Goal: Task Accomplishment & Management: Complete application form

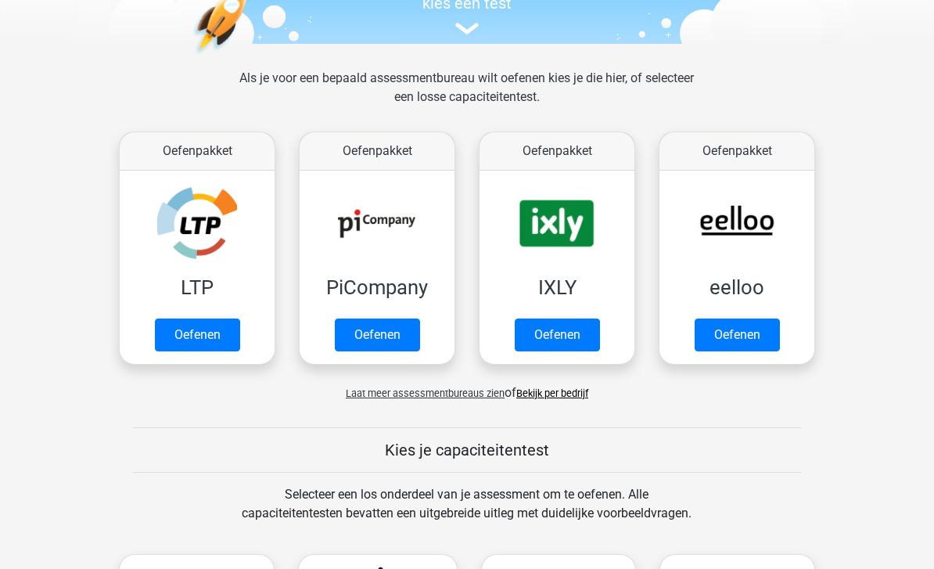
scroll to position [183, 0]
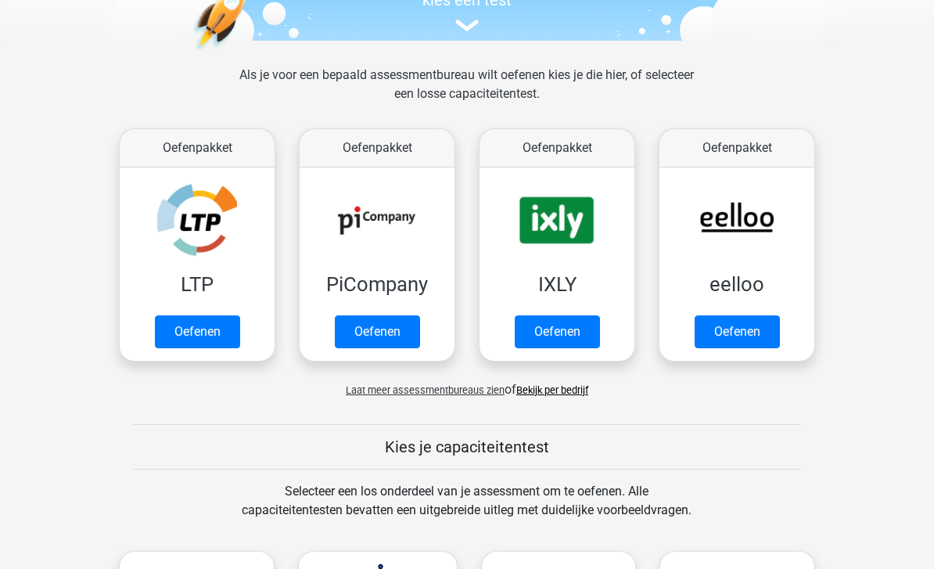
click at [350, 319] on link "Oefenen" at bounding box center [377, 331] width 85 height 33
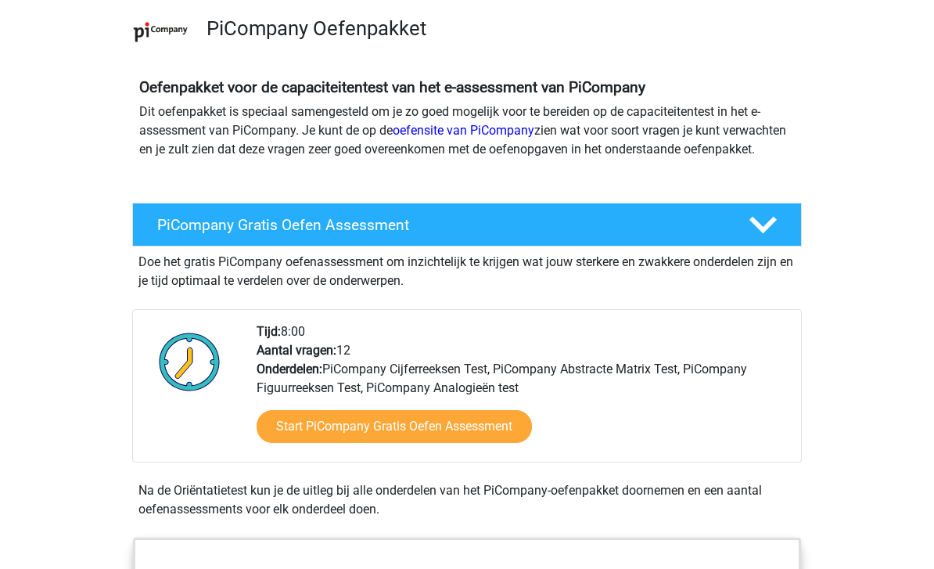
scroll to position [112, 0]
click at [272, 441] on link "Start PiCompany Gratis Oefen Assessment" at bounding box center [394, 426] width 275 height 33
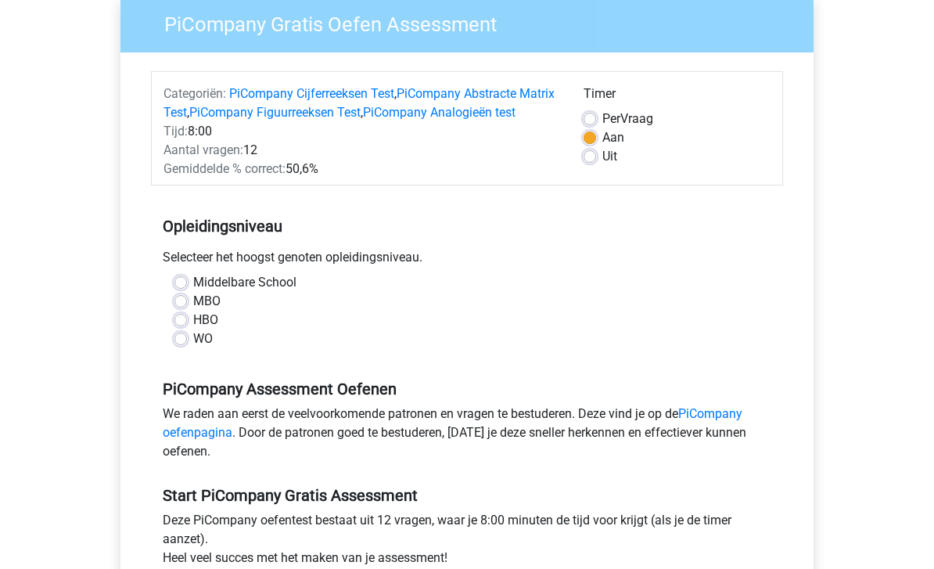
scroll to position [132, 0]
click at [193, 348] on label "WO" at bounding box center [203, 338] width 20 height 19
click at [175, 345] on input "WO" at bounding box center [181, 337] width 13 height 16
radio input "true"
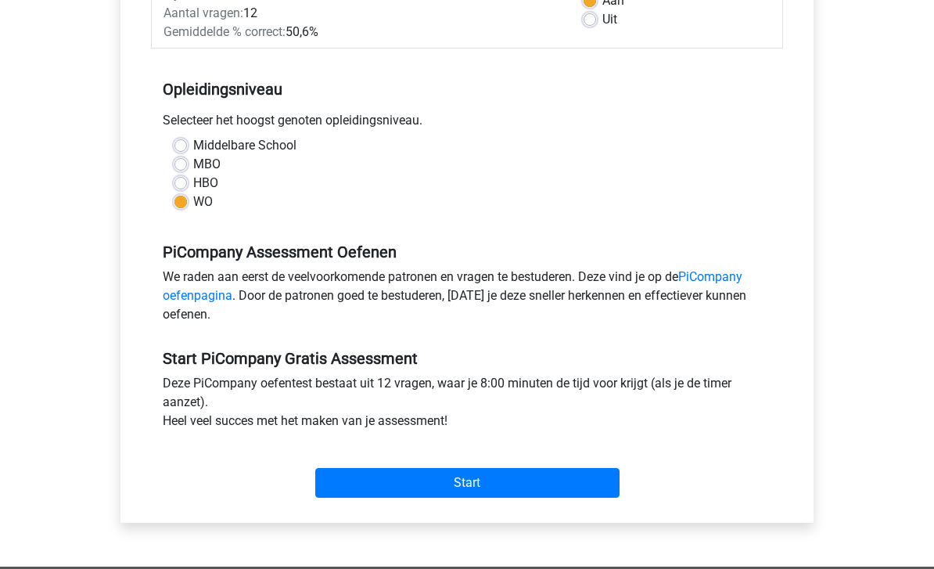
scroll to position [278, 0]
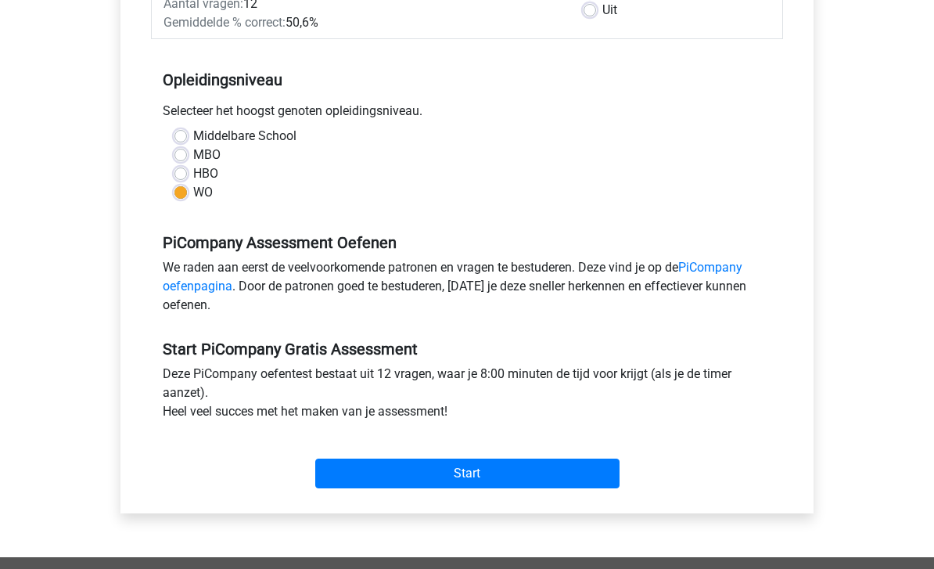
click at [185, 294] on link "PiCompany oefenpagina" at bounding box center [453, 278] width 580 height 34
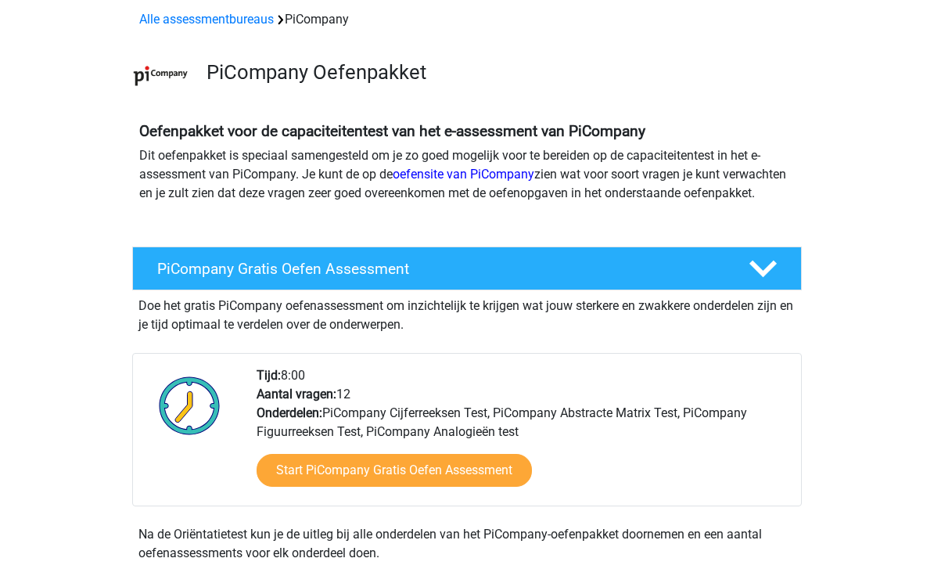
scroll to position [64, 0]
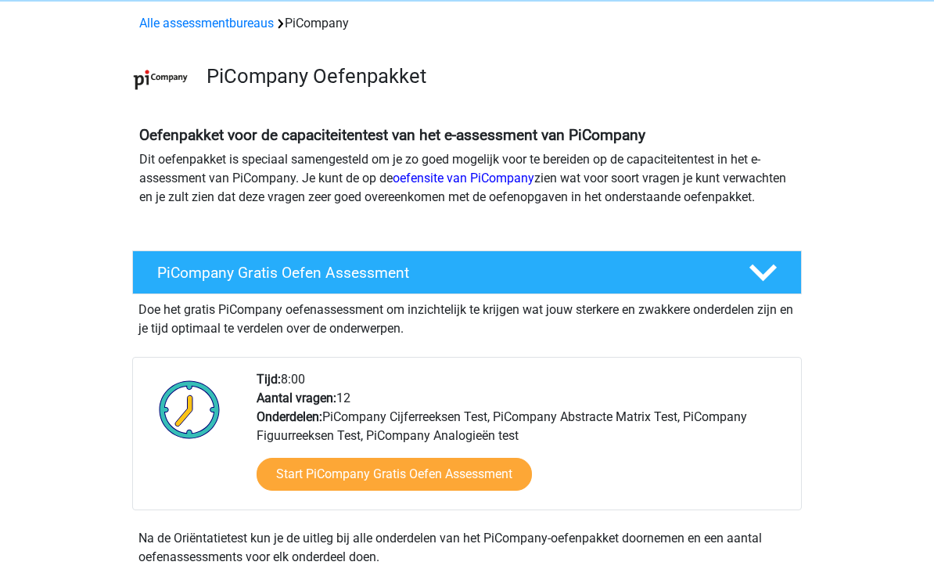
click at [433, 179] on link "oefensite van PiCompany" at bounding box center [464, 178] width 142 height 15
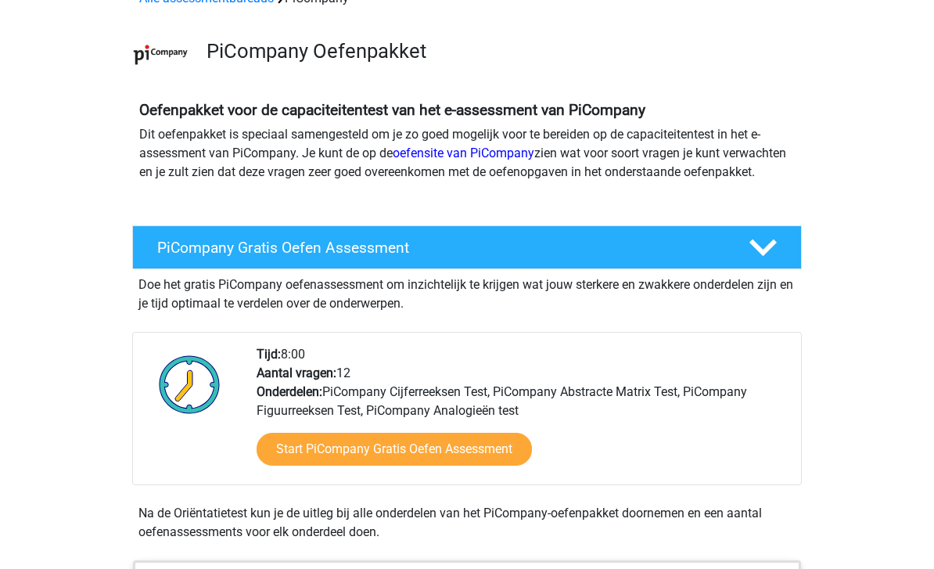
click at [435, 158] on link "oefensite van PiCompany" at bounding box center [464, 153] width 142 height 15
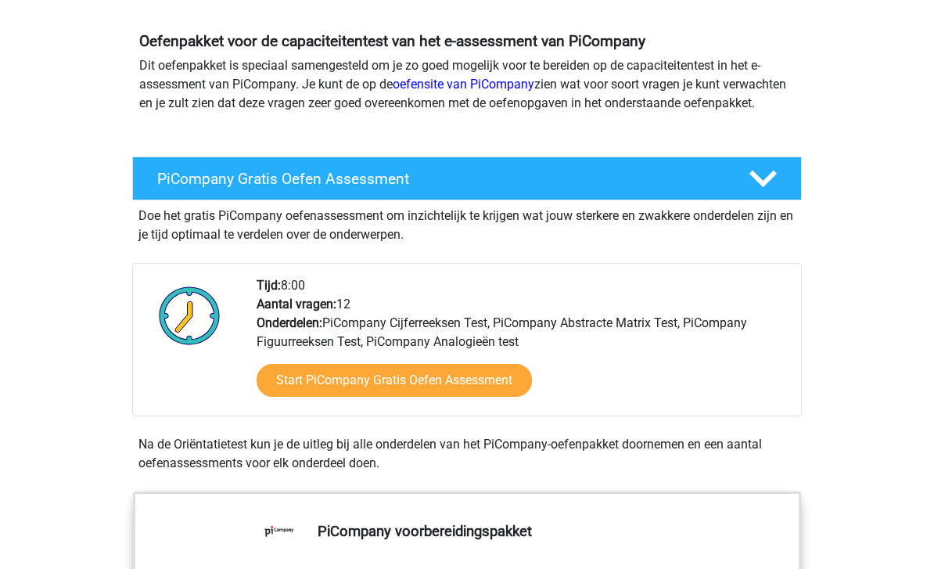
scroll to position [160, 0]
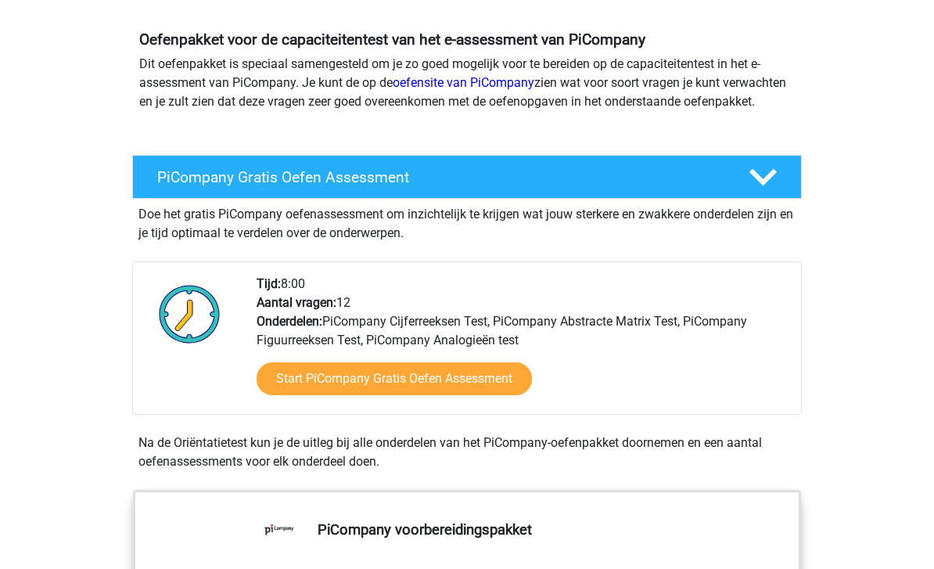
click at [278, 395] on link "Start PiCompany Gratis Oefen Assessment" at bounding box center [394, 378] width 275 height 33
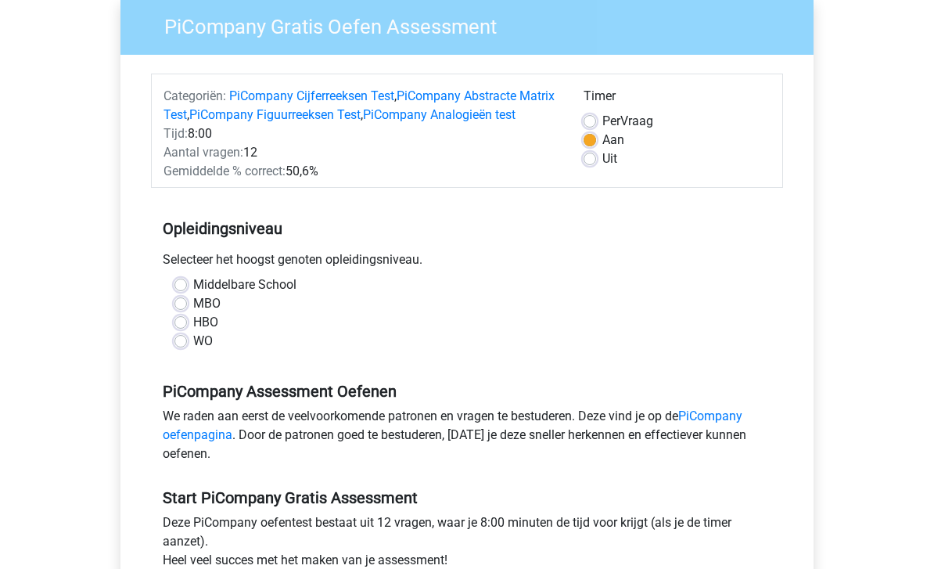
scroll to position [132, 0]
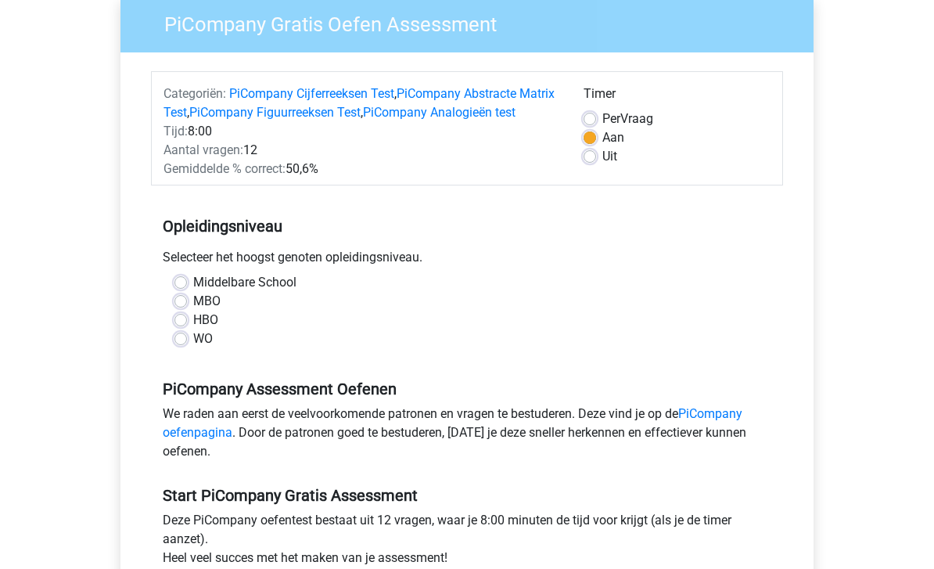
click at [174, 348] on div "Middelbare School MBO HBO WO" at bounding box center [467, 310] width 609 height 75
click at [171, 348] on div "Middelbare School MBO HBO WO" at bounding box center [467, 310] width 609 height 75
click at [193, 348] on label "WO" at bounding box center [203, 338] width 20 height 19
click at [178, 345] on input "WO" at bounding box center [181, 337] width 13 height 16
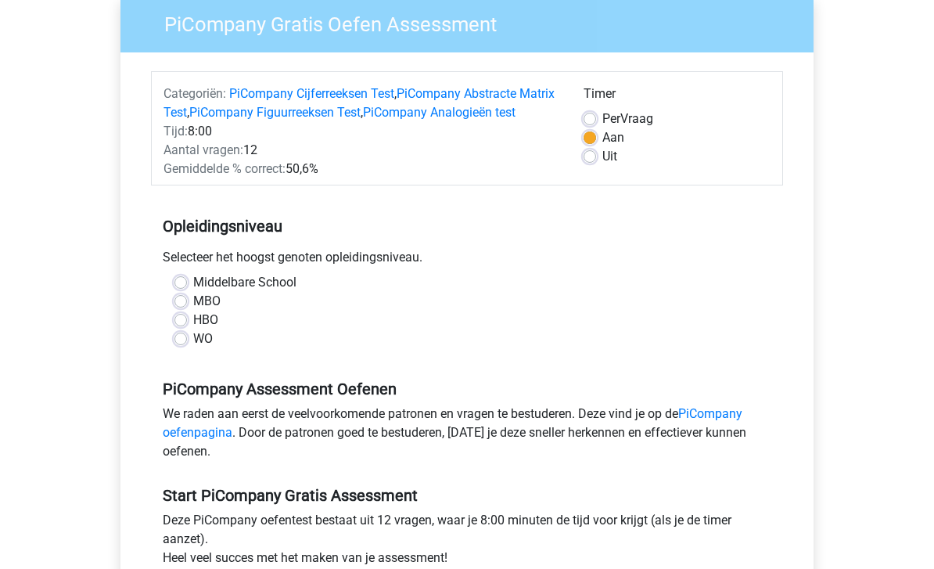
radio input "true"
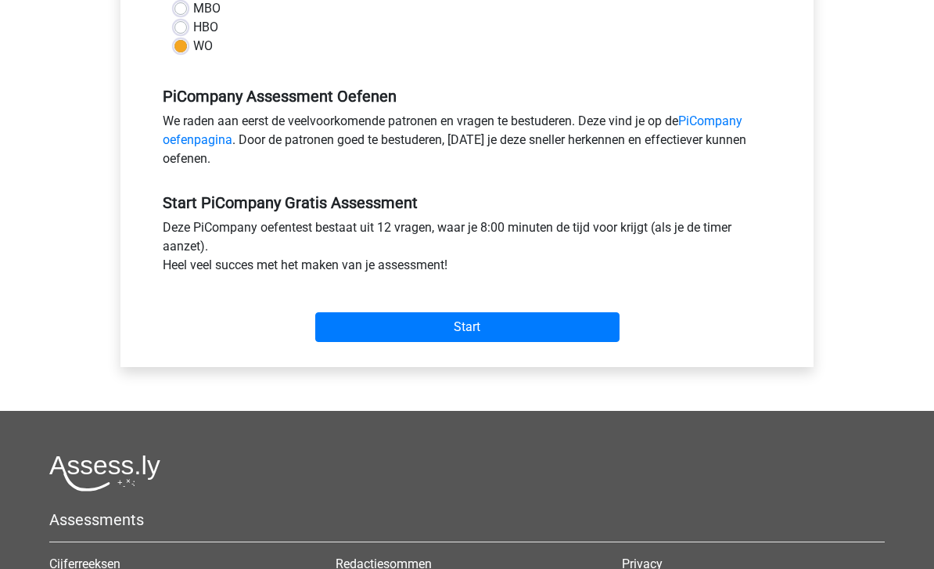
scroll to position [424, 0]
click at [363, 343] on input "Start" at bounding box center [467, 328] width 304 height 30
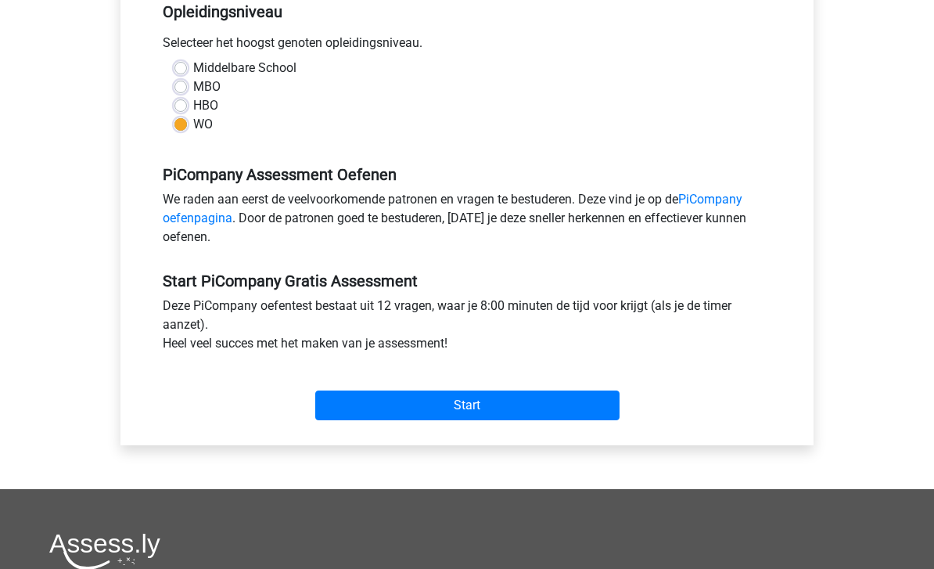
scroll to position [341, 0]
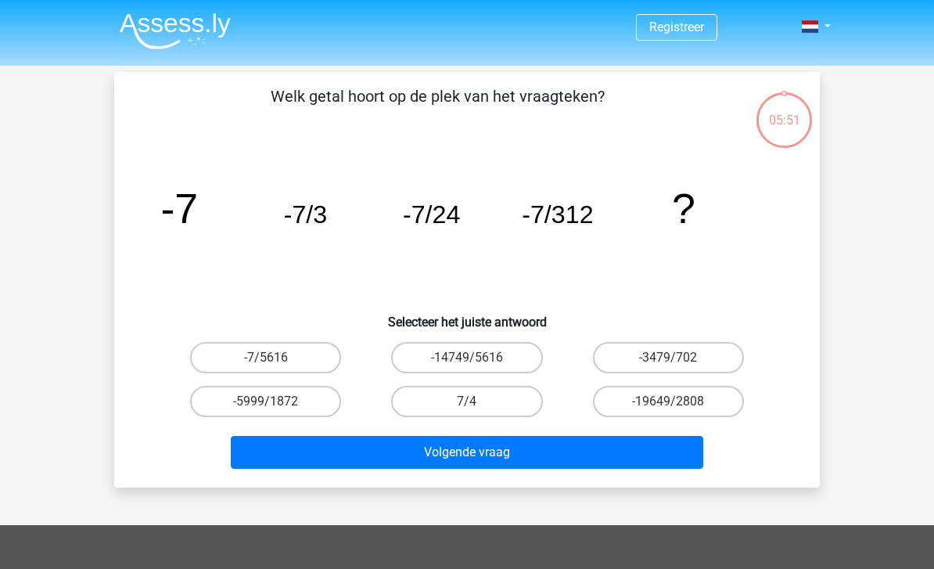
click at [218, 368] on label "-7/5616" at bounding box center [265, 357] width 151 height 31
click at [266, 368] on input "-7/5616" at bounding box center [271, 363] width 10 height 10
radio input "true"
click at [268, 461] on button "Volgende vraag" at bounding box center [467, 452] width 473 height 33
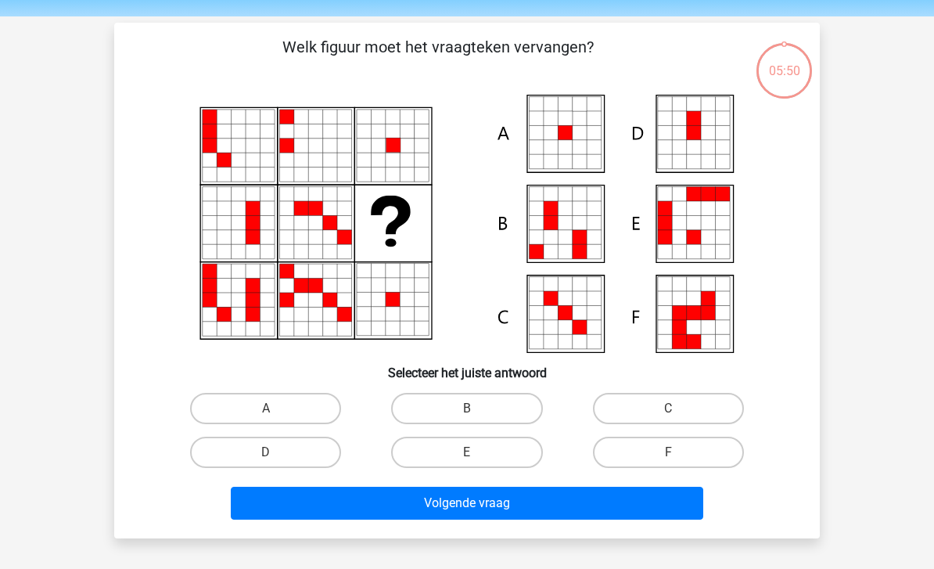
scroll to position [72, 0]
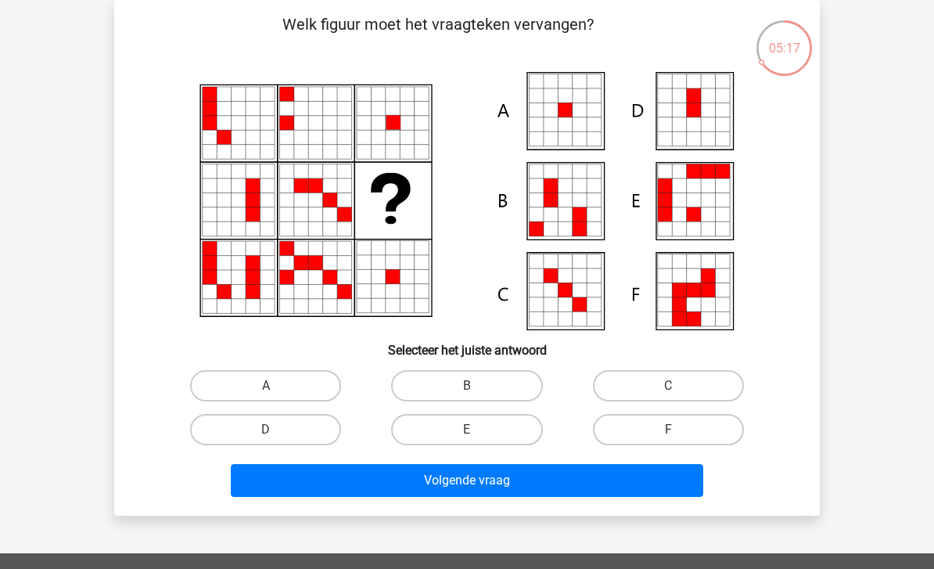
click at [566, 130] on icon at bounding box center [565, 124] width 14 height 14
click at [257, 395] on label "A" at bounding box center [265, 385] width 151 height 31
click at [266, 395] on input "A" at bounding box center [271, 391] width 10 height 10
radio input "true"
click at [330, 481] on button "Volgende vraag" at bounding box center [467, 480] width 473 height 33
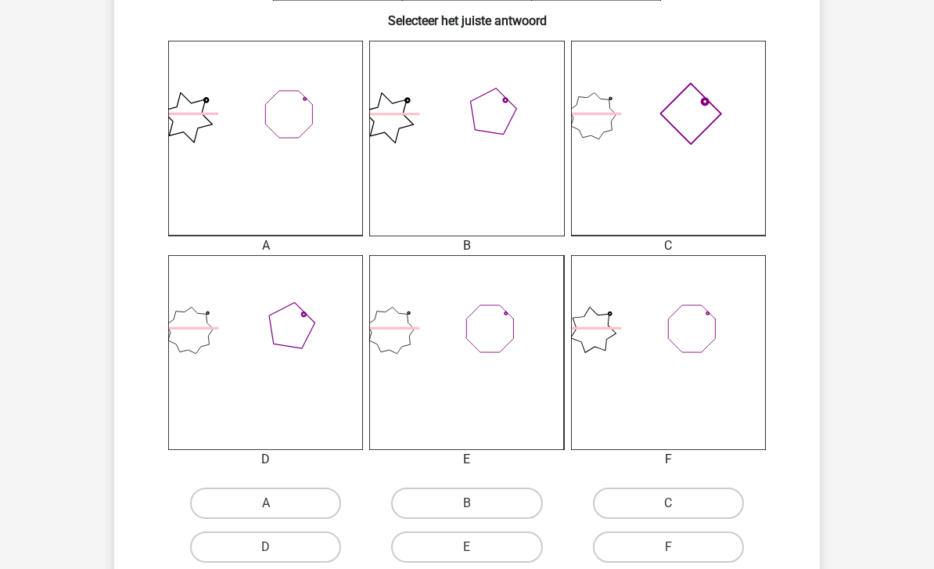
scroll to position [402, 0]
click at [689, 501] on label "C" at bounding box center [668, 502] width 151 height 31
click at [679, 502] on input "C" at bounding box center [673, 507] width 10 height 10
radio input "true"
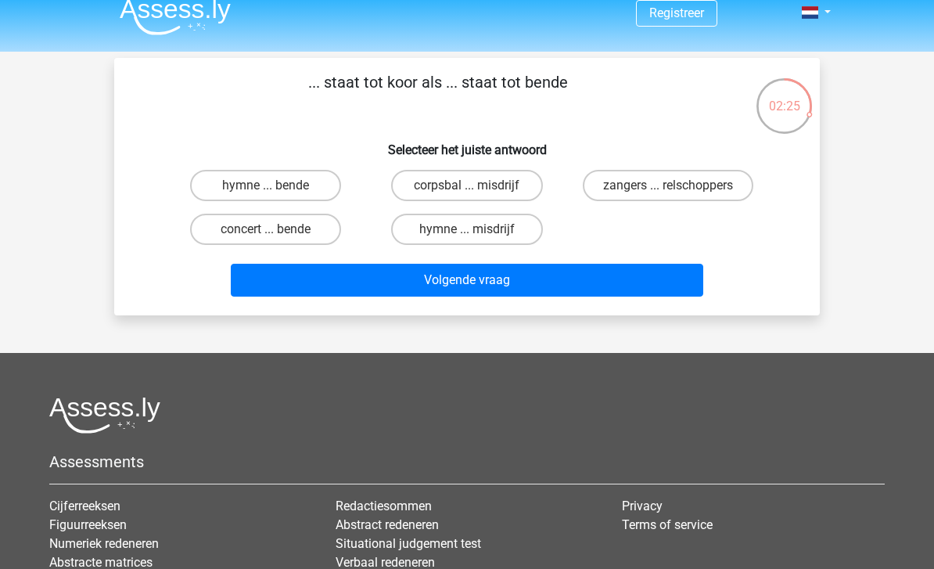
scroll to position [0, 0]
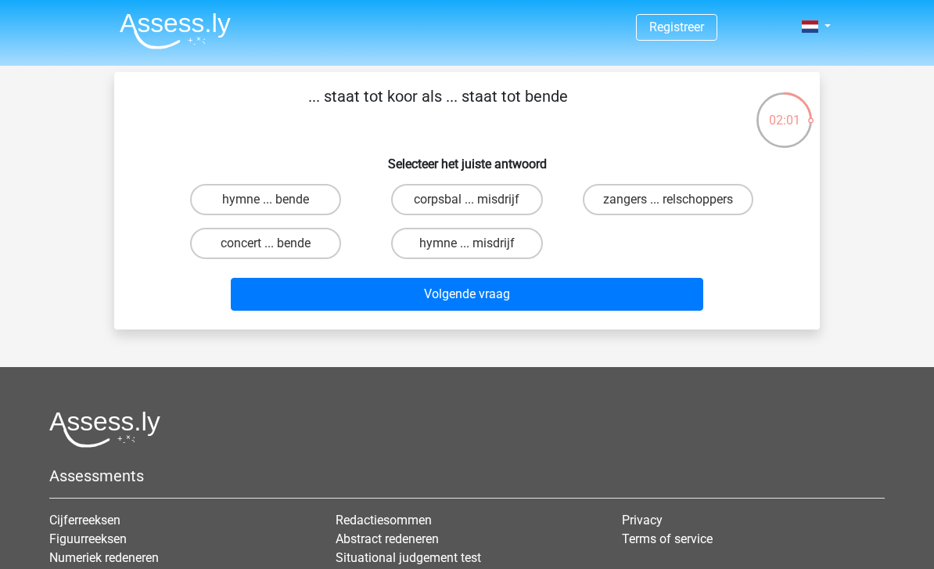
click at [717, 195] on label "zangers ... relschoppers" at bounding box center [668, 199] width 171 height 31
click at [679, 200] on input "zangers ... relschoppers" at bounding box center [673, 205] width 10 height 10
radio input "true"
click at [640, 286] on button "Volgende vraag" at bounding box center [467, 294] width 473 height 33
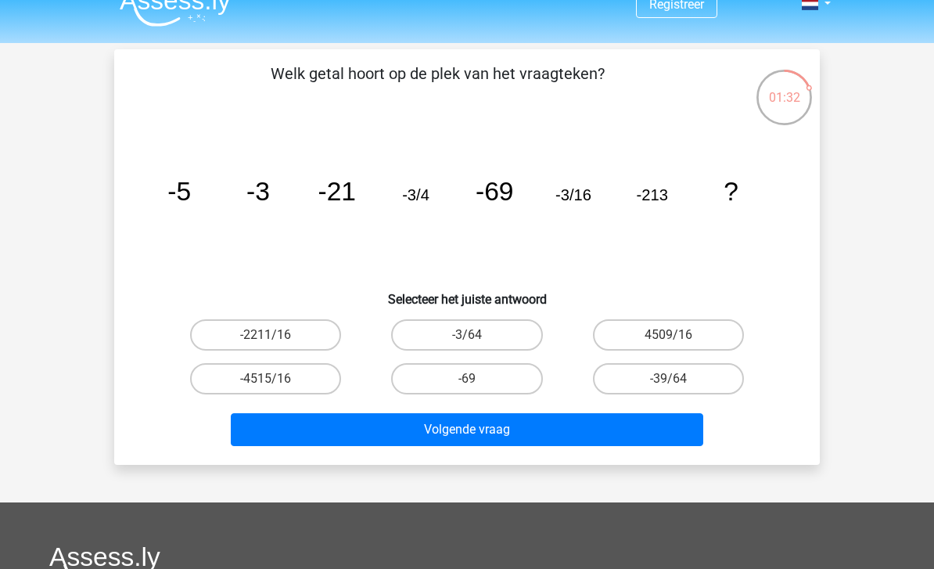
scroll to position [23, 0]
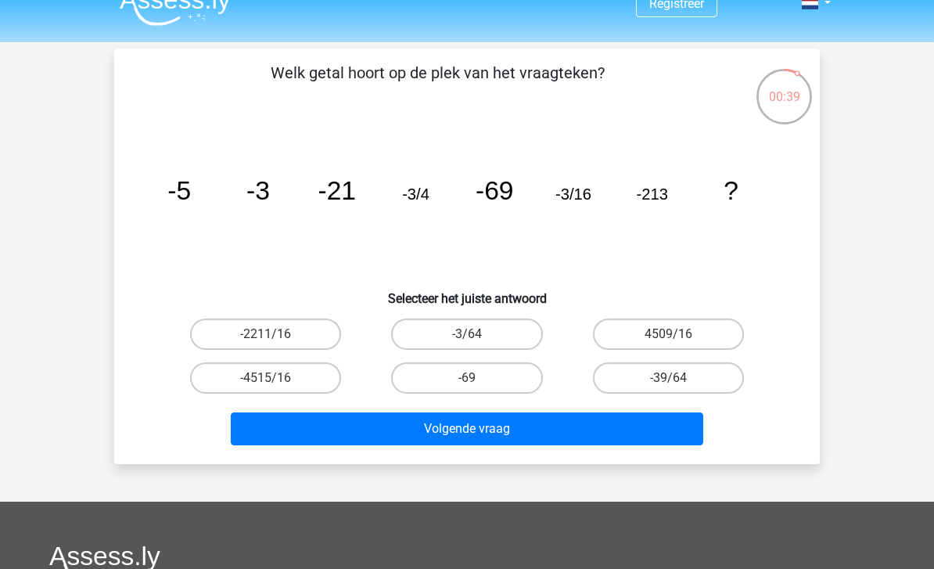
click at [434, 344] on label "-3/64" at bounding box center [466, 334] width 151 height 31
click at [467, 344] on input "-3/64" at bounding box center [472, 339] width 10 height 10
radio input "true"
click at [355, 434] on button "Volgende vraag" at bounding box center [467, 428] width 473 height 33
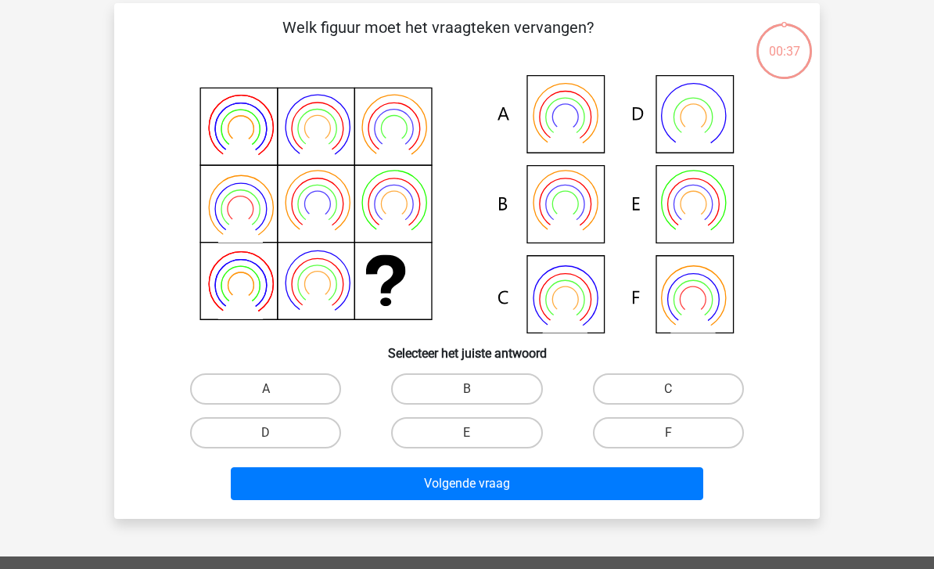
scroll to position [72, 0]
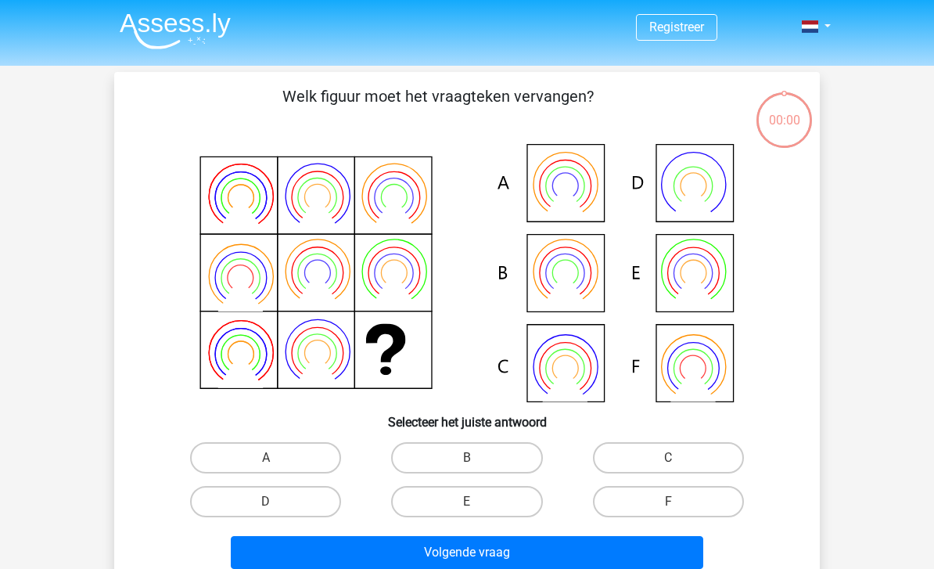
scroll to position [72, 0]
